Goal: Task Accomplishment & Management: Manage account settings

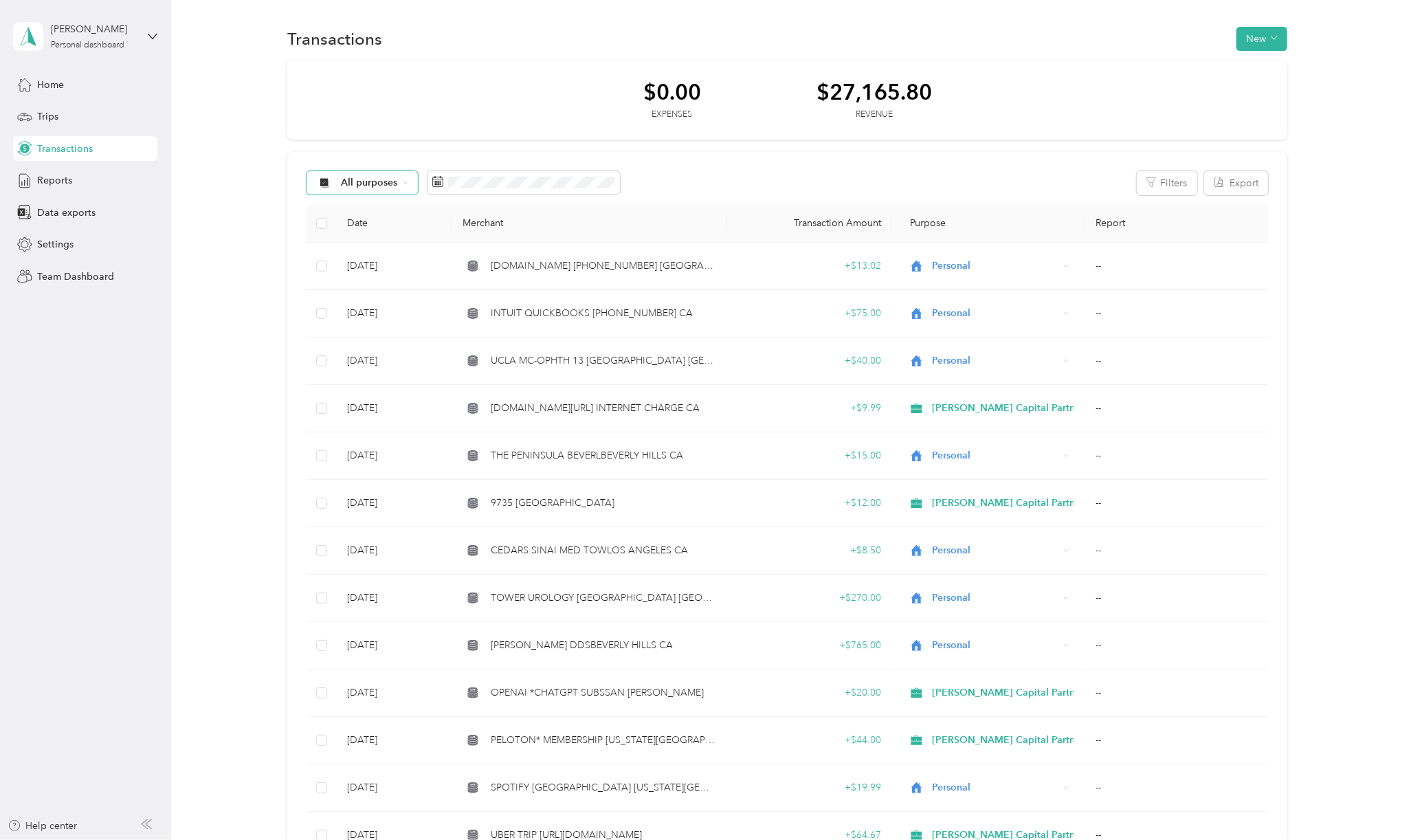
click at [403, 188] on div "All purposes" at bounding box center [362, 182] width 111 height 23
click at [388, 261] on li "[PERSON_NAME] Capital Partners" at bounding box center [406, 256] width 200 height 24
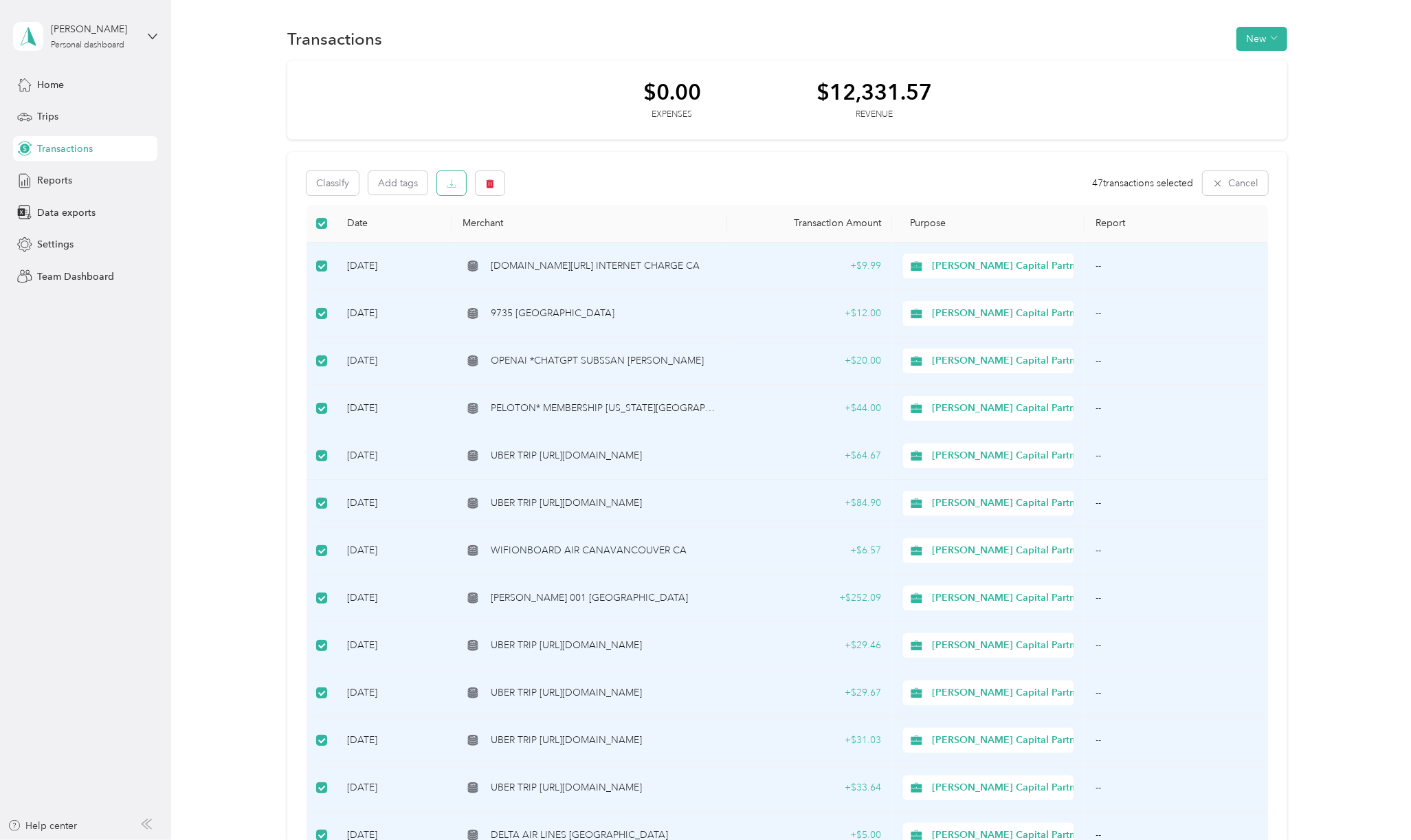
click at [448, 186] on icon "button" at bounding box center [452, 183] width 9 height 9
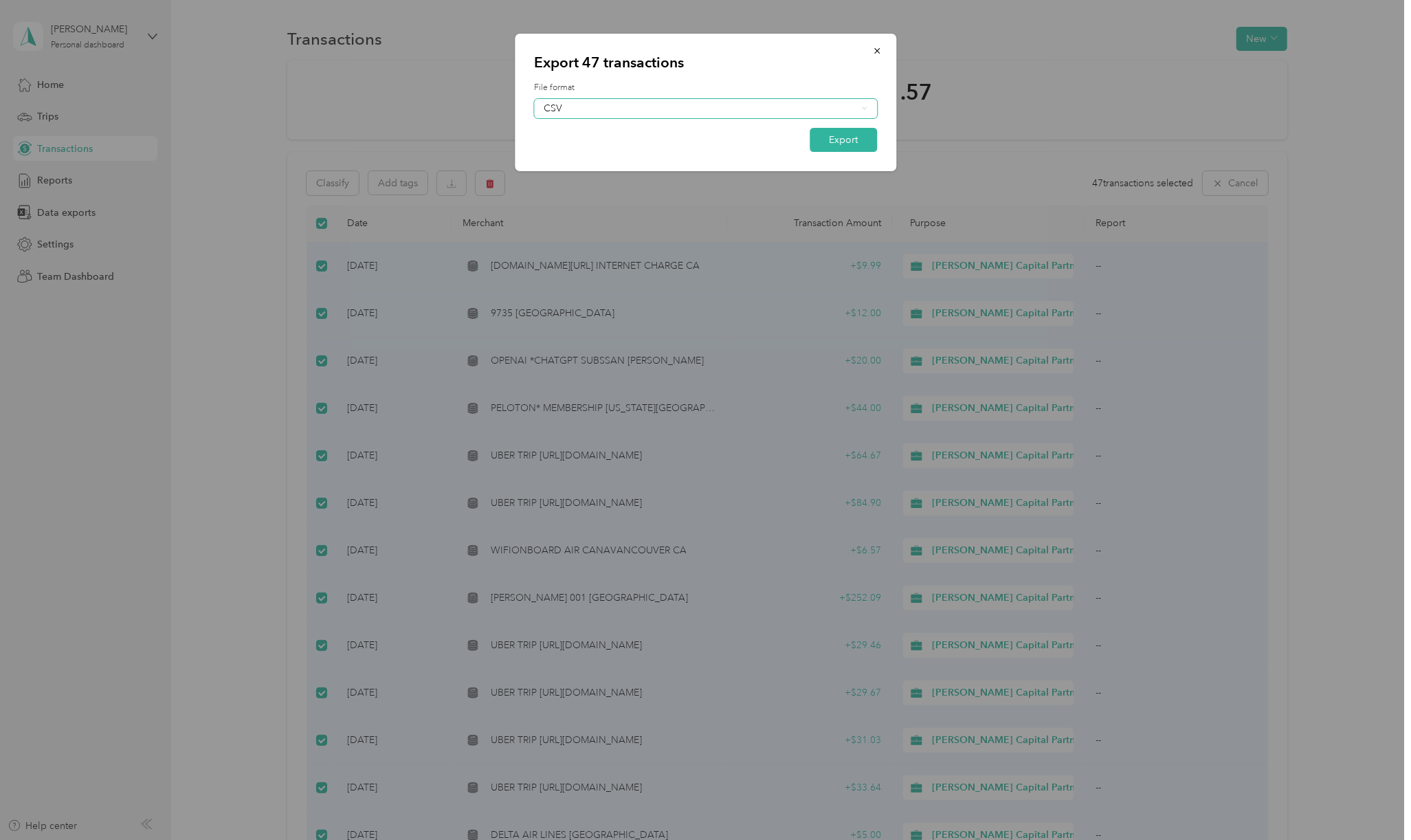
click at [868, 111] on div "CSV" at bounding box center [705, 108] width 343 height 19
click at [573, 153] on div "Excel" at bounding box center [706, 155] width 324 height 15
click at [858, 140] on button "Export" at bounding box center [843, 140] width 68 height 24
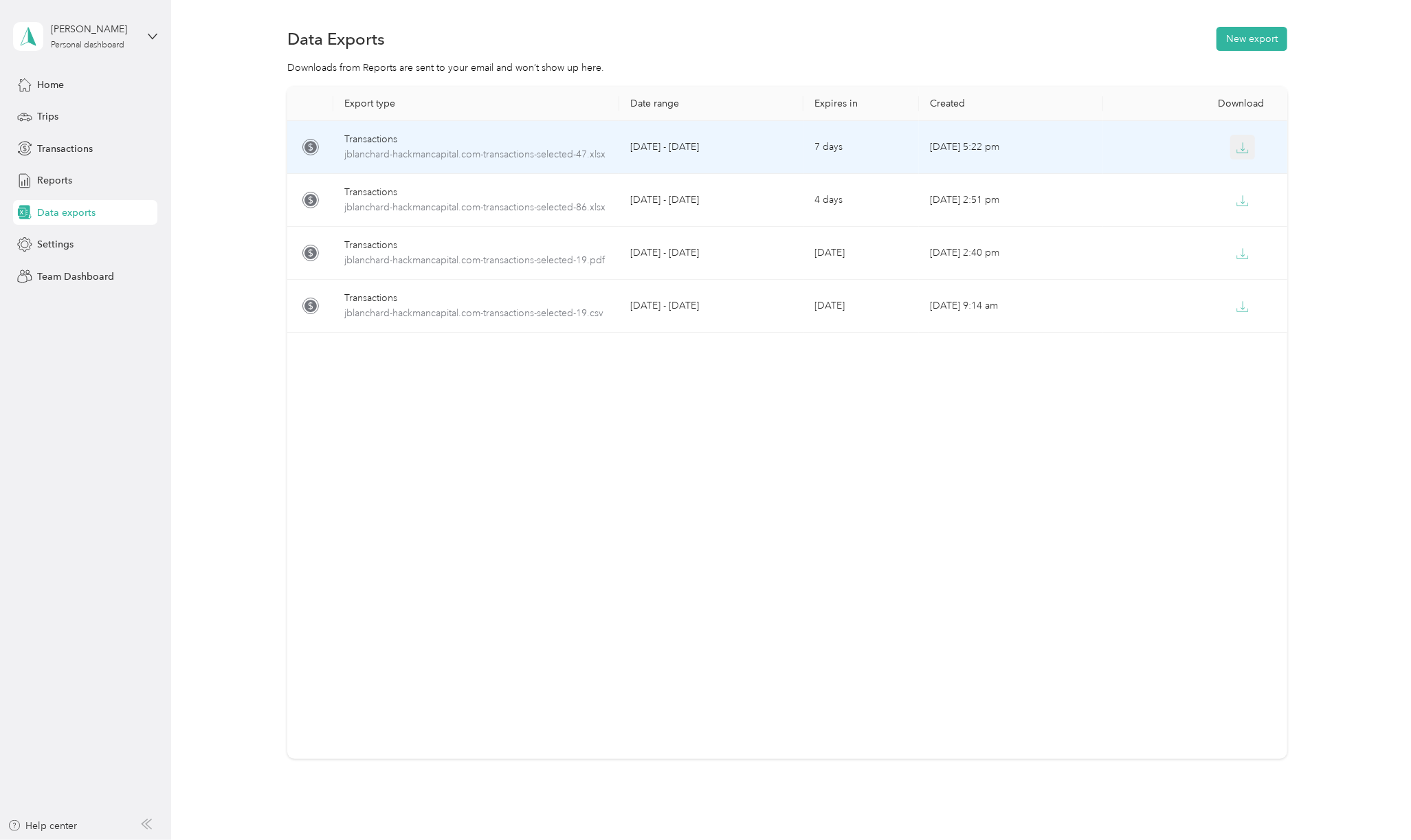
click at [1239, 148] on icon "button" at bounding box center [1243, 147] width 12 height 12
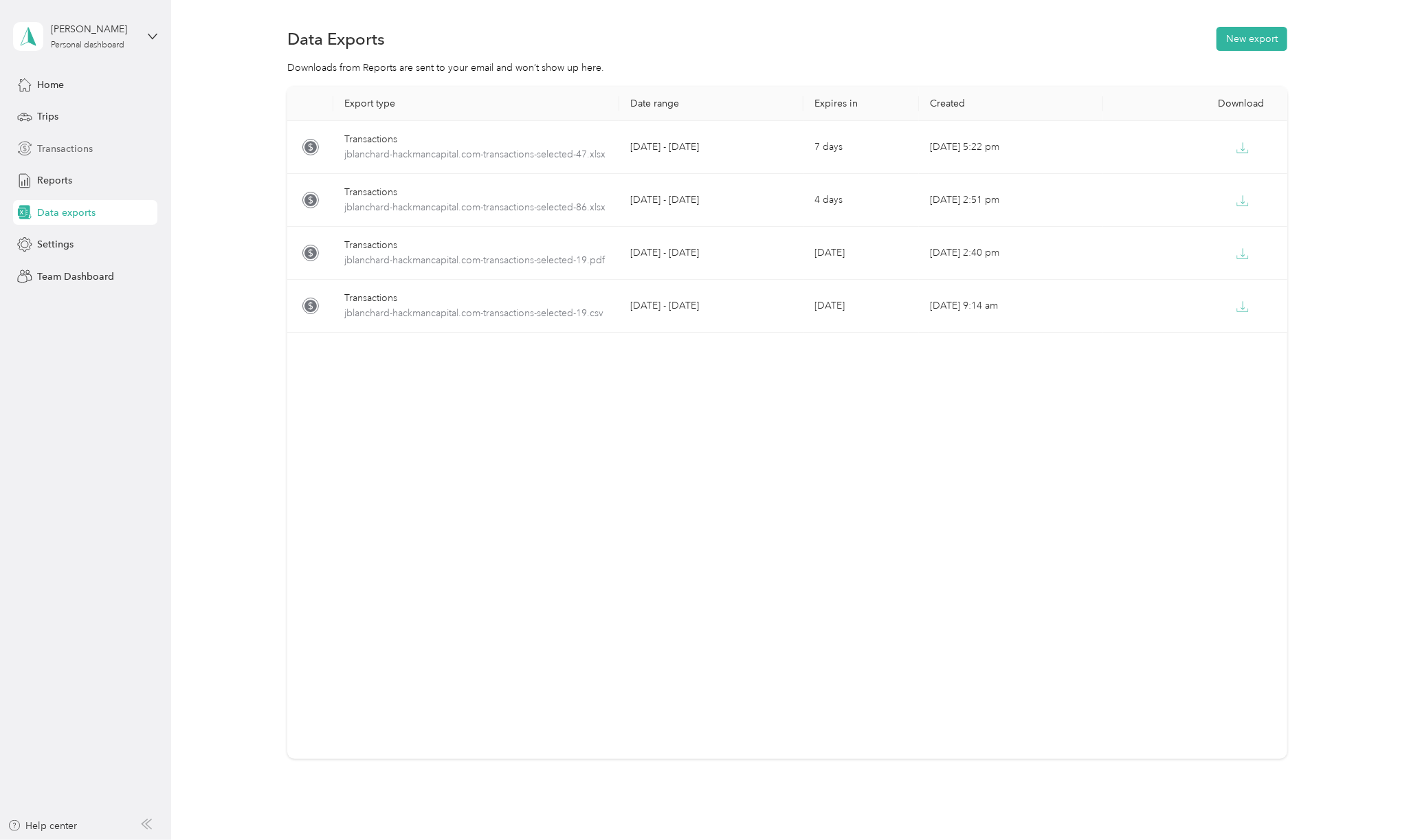
click at [61, 147] on span "Transactions" at bounding box center [65, 149] width 56 height 15
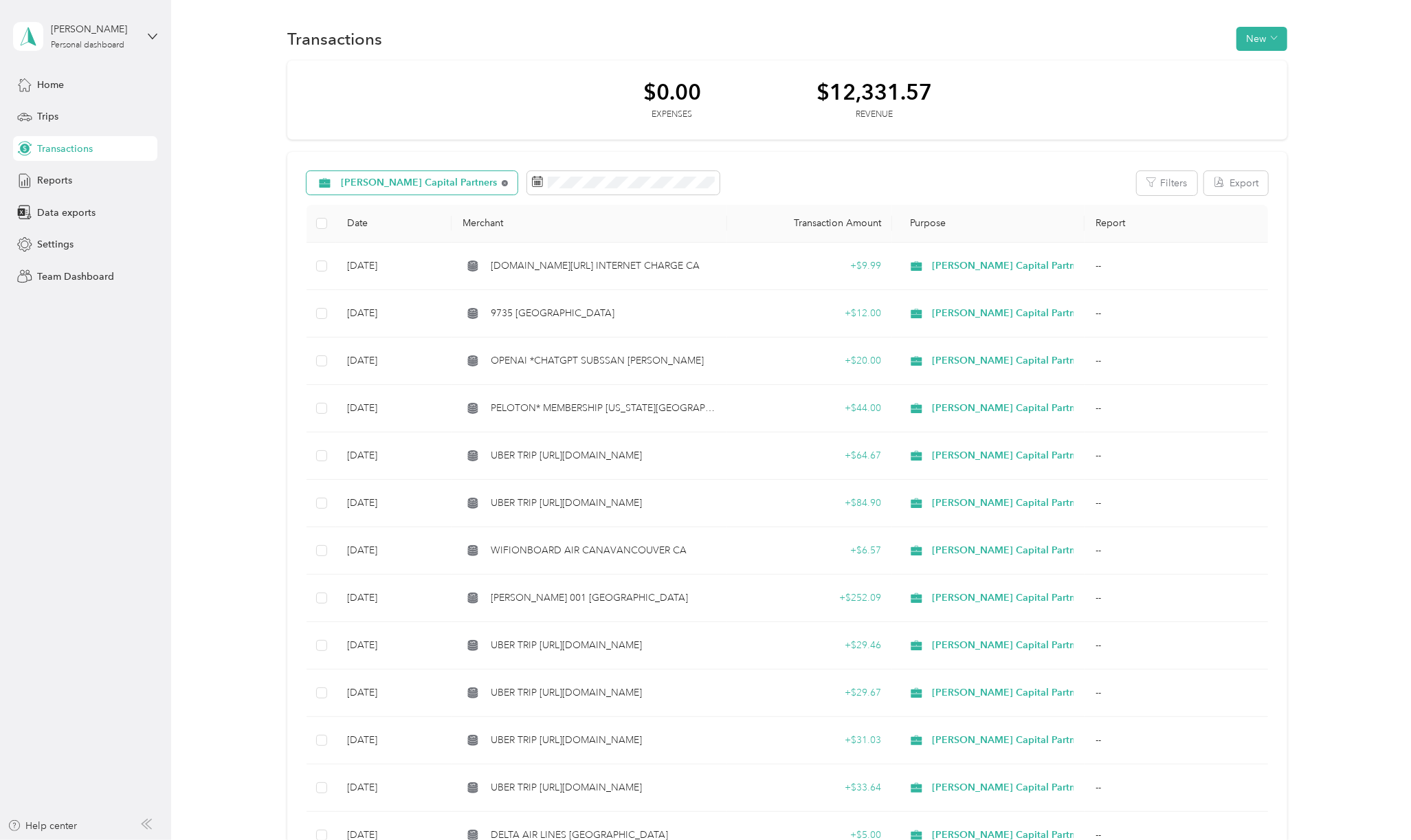
click at [504, 182] on icon at bounding box center [505, 182] width 3 height 3
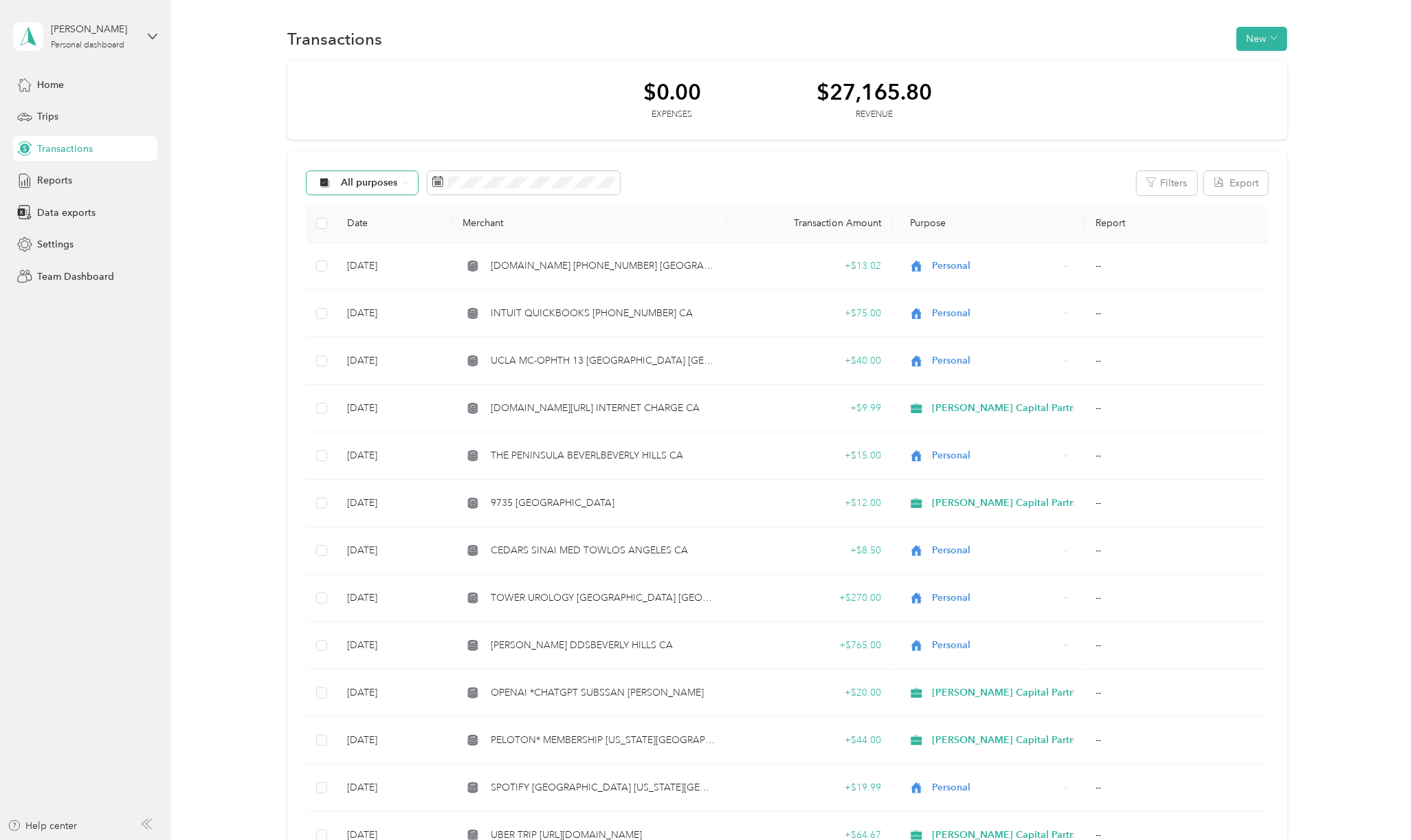
click at [402, 178] on div "All purposes" at bounding box center [362, 182] width 111 height 23
click at [372, 279] on span "Personal" at bounding box center [419, 280] width 156 height 15
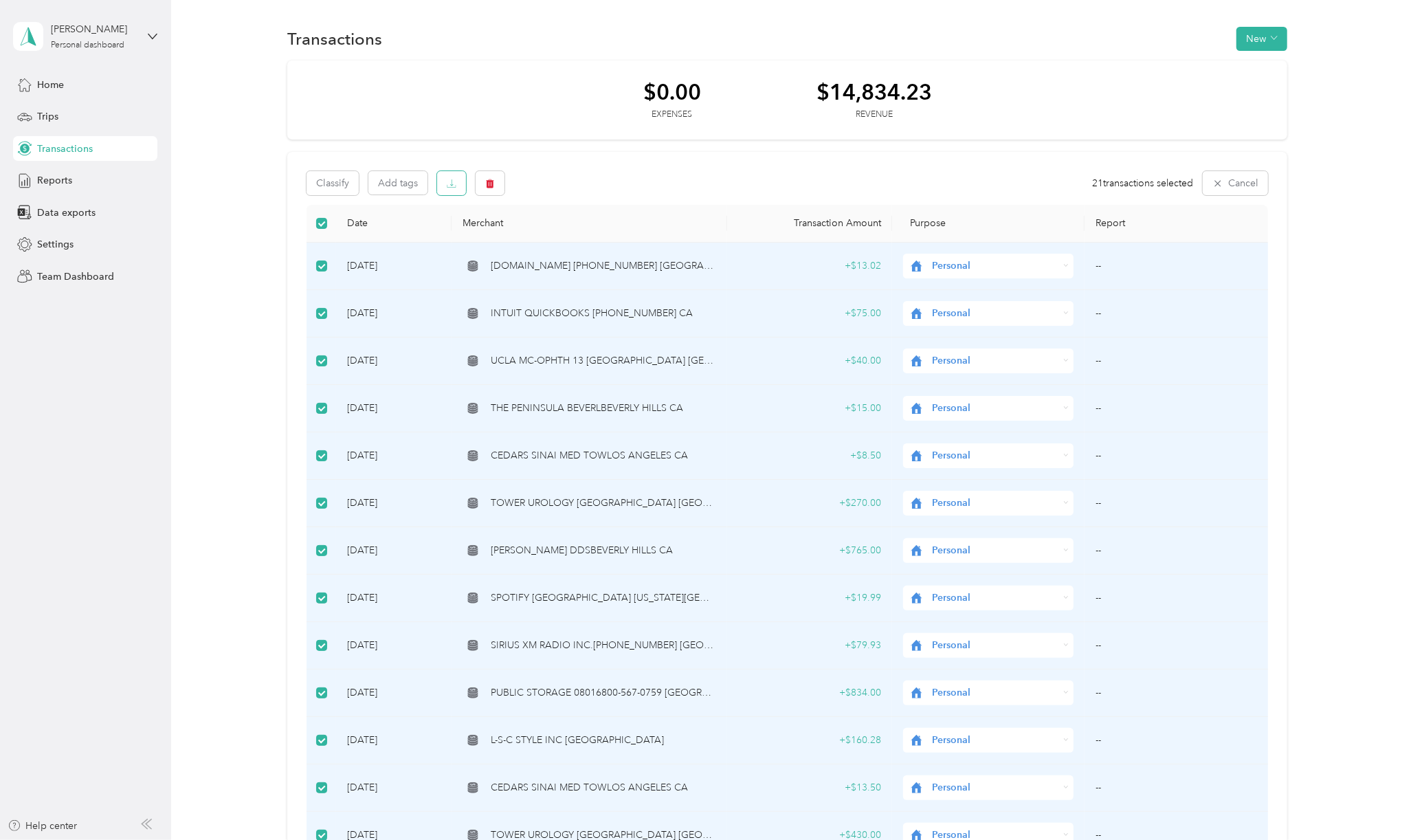
click at [453, 185] on icon "button" at bounding box center [452, 183] width 9 height 9
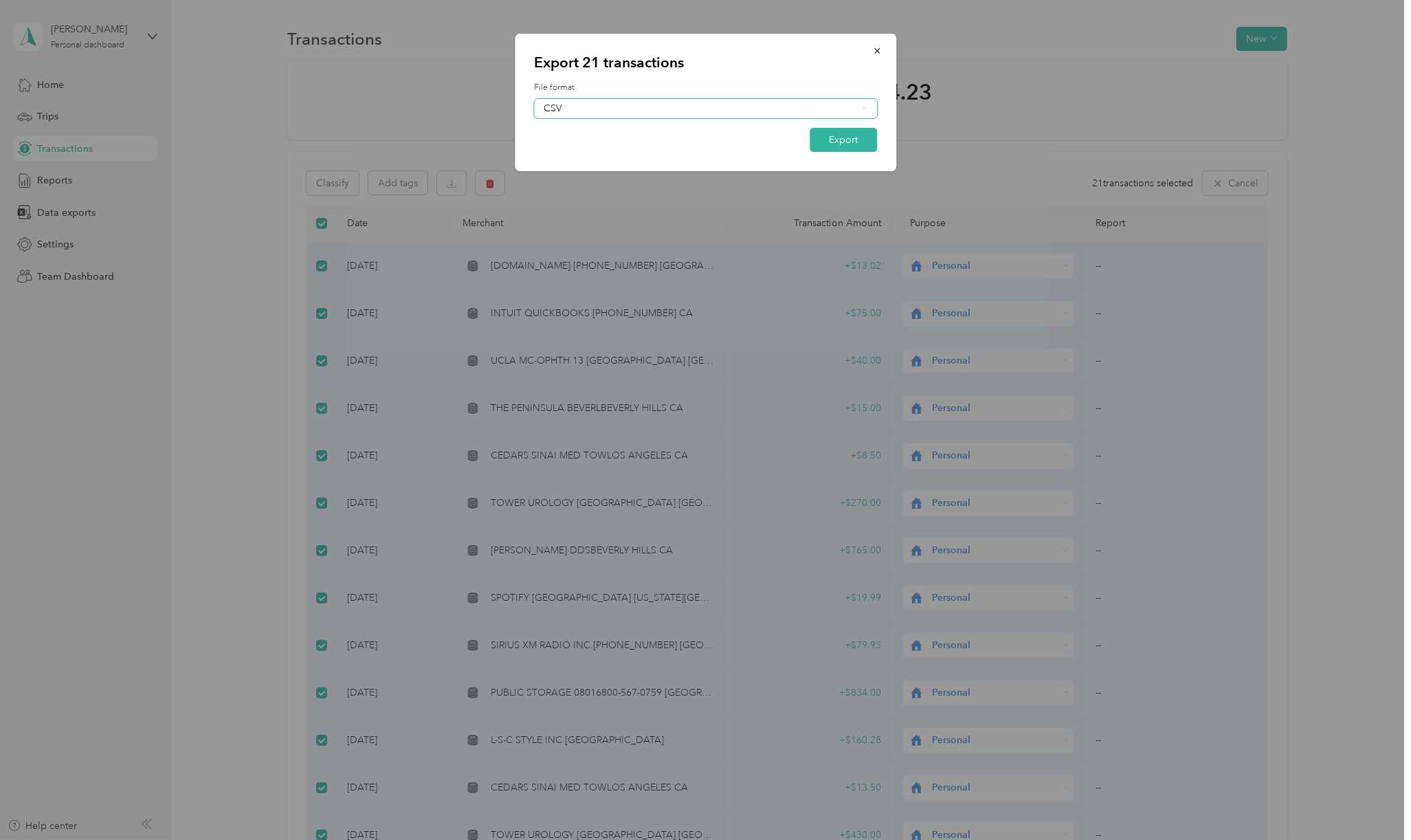
click at [865, 103] on div "CSV" at bounding box center [705, 108] width 343 height 19
click at [581, 153] on div "Excel" at bounding box center [706, 155] width 324 height 15
click at [847, 141] on button "Export" at bounding box center [843, 140] width 68 height 24
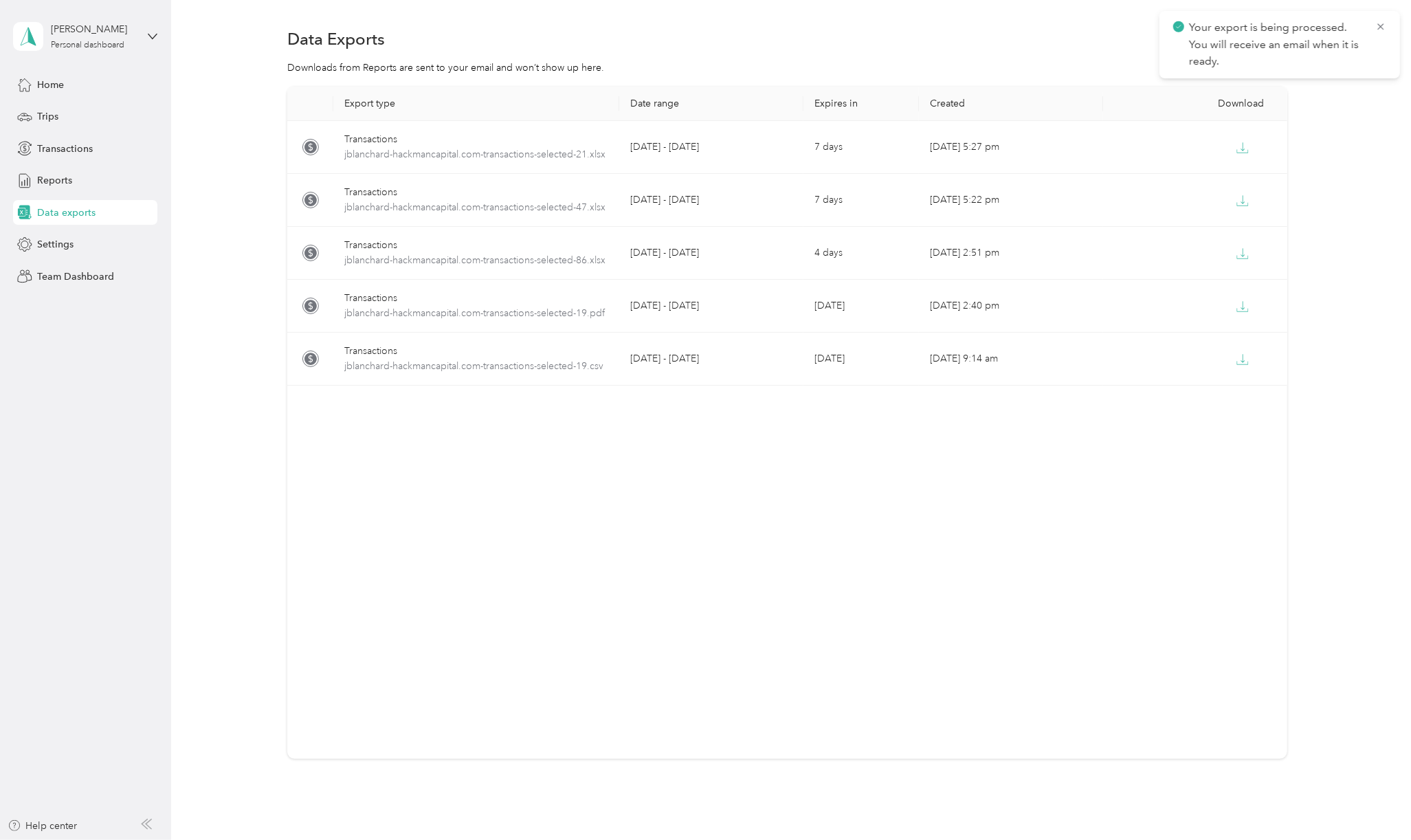
drag, startPoint x: 1378, startPoint y: 27, endPoint x: 1335, endPoint y: 42, distance: 45.5
click at [1377, 28] on icon at bounding box center [1381, 26] width 11 height 12
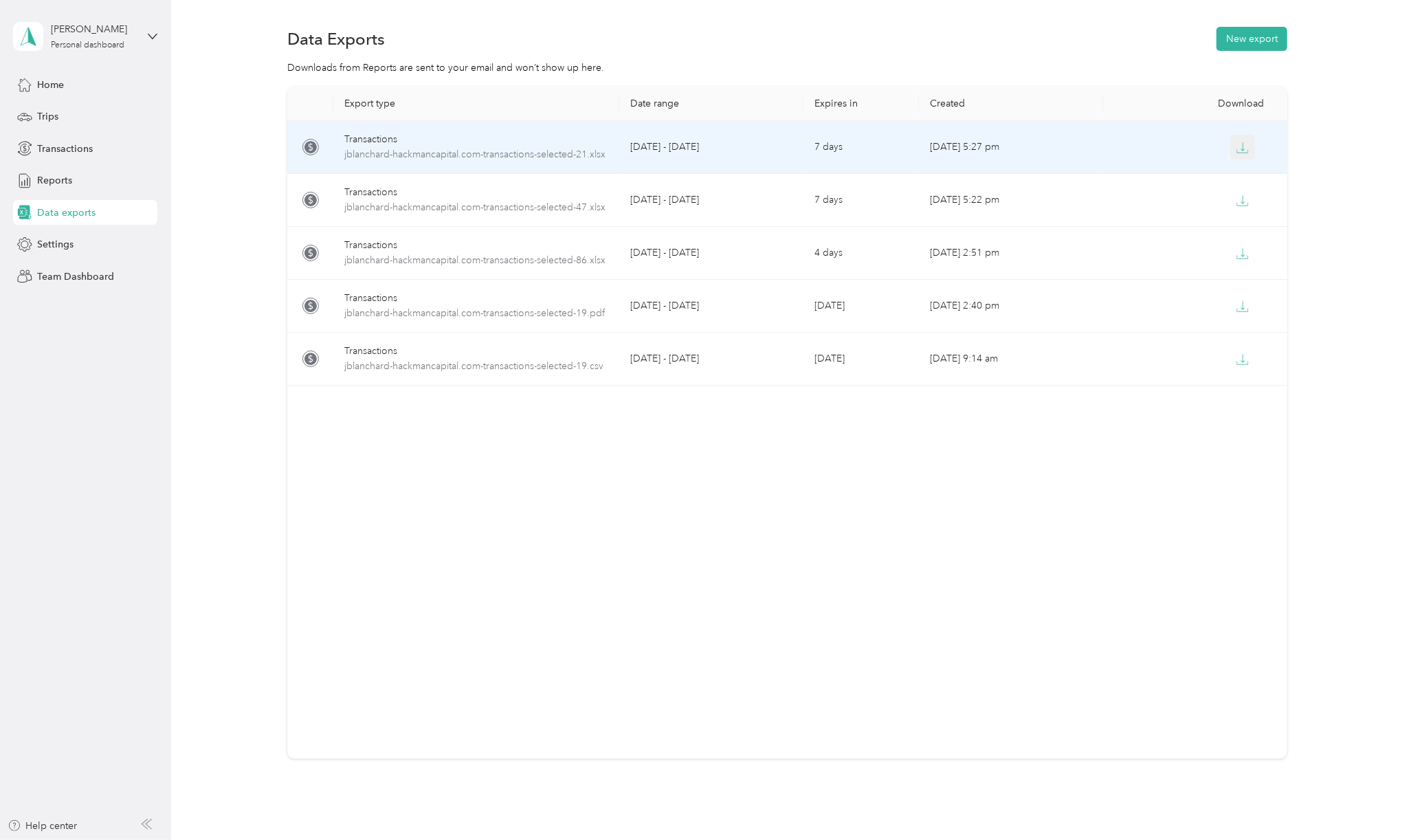
click at [1237, 148] on icon "button" at bounding box center [1243, 147] width 12 height 12
